Goal: Task Accomplishment & Management: Use online tool/utility

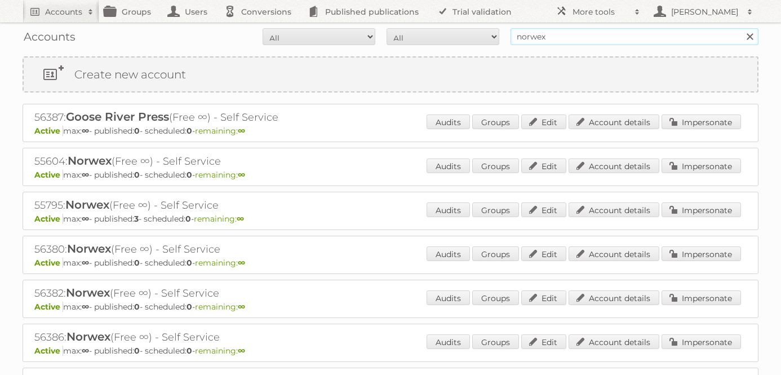
click at [558, 43] on input "norwex" at bounding box center [634, 36] width 248 height 17
type input "gd [GEOGRAPHIC_DATA]"
click at [741, 28] on input "Search" at bounding box center [749, 36] width 17 height 17
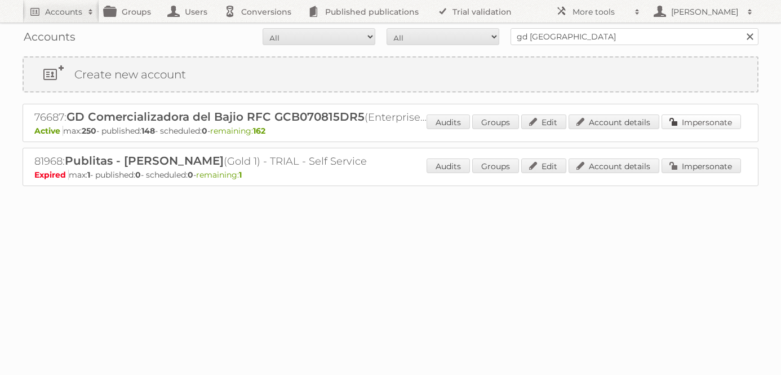
click at [694, 117] on link "Impersonate" at bounding box center [700, 121] width 79 height 15
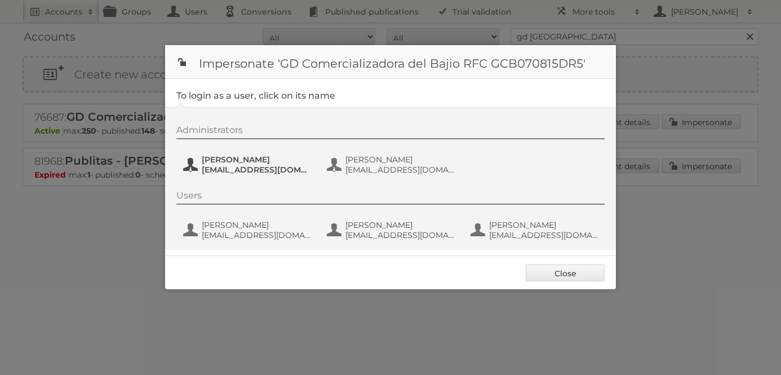
click at [255, 163] on span "[PERSON_NAME]" at bounding box center [256, 159] width 109 height 10
